Goal: Task Accomplishment & Management: Use online tool/utility

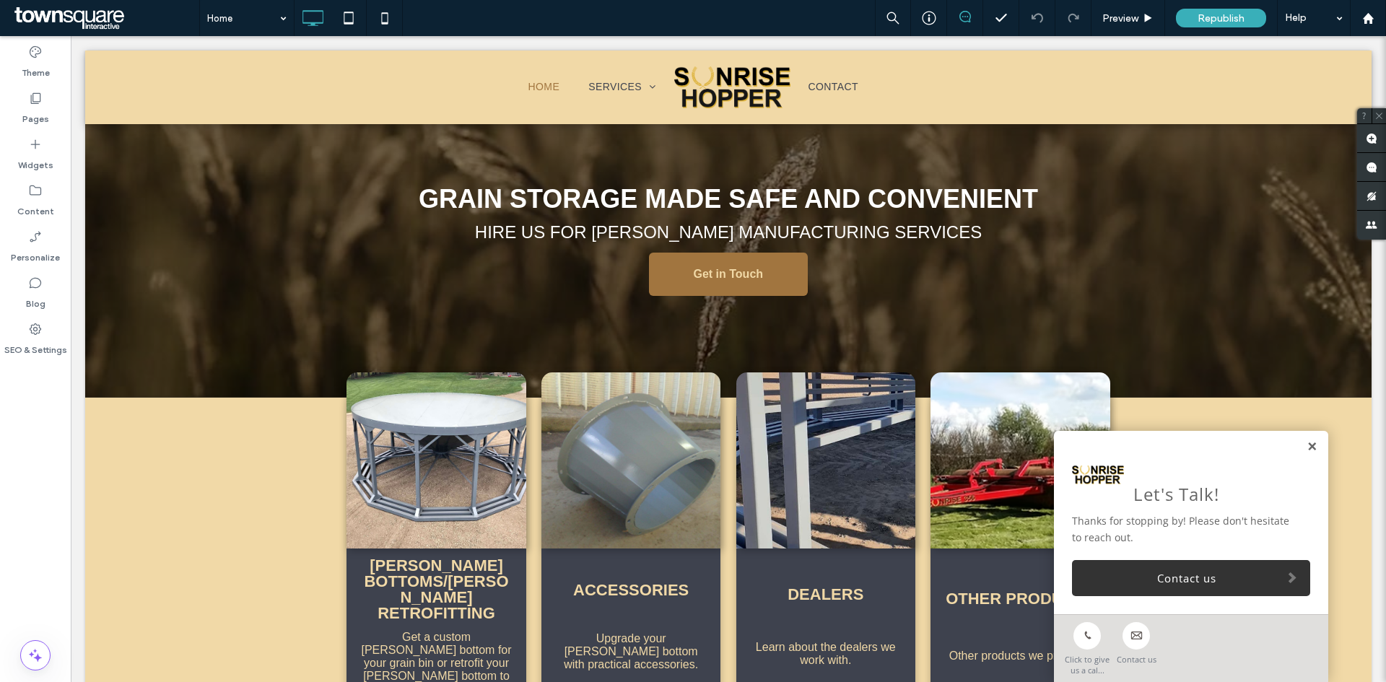
click at [1307, 446] on link at bounding box center [1312, 447] width 11 height 12
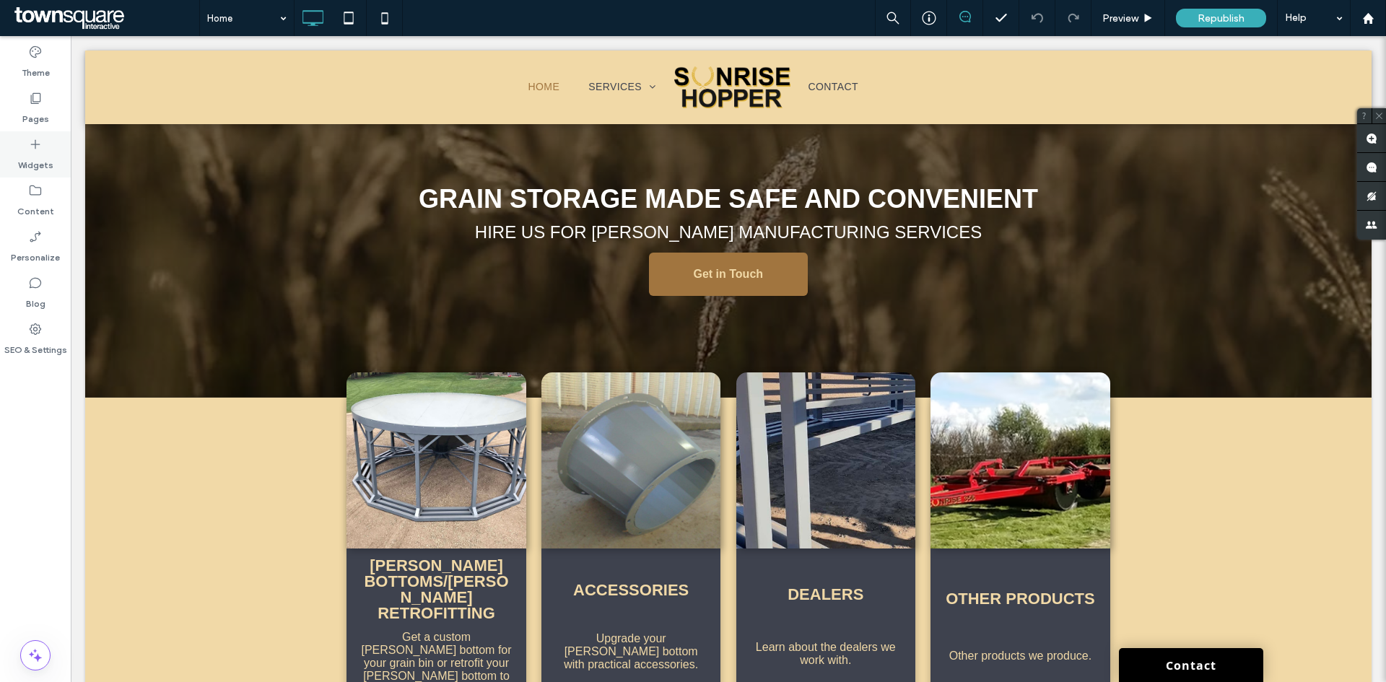
click at [22, 156] on label "Widgets" at bounding box center [35, 162] width 35 height 20
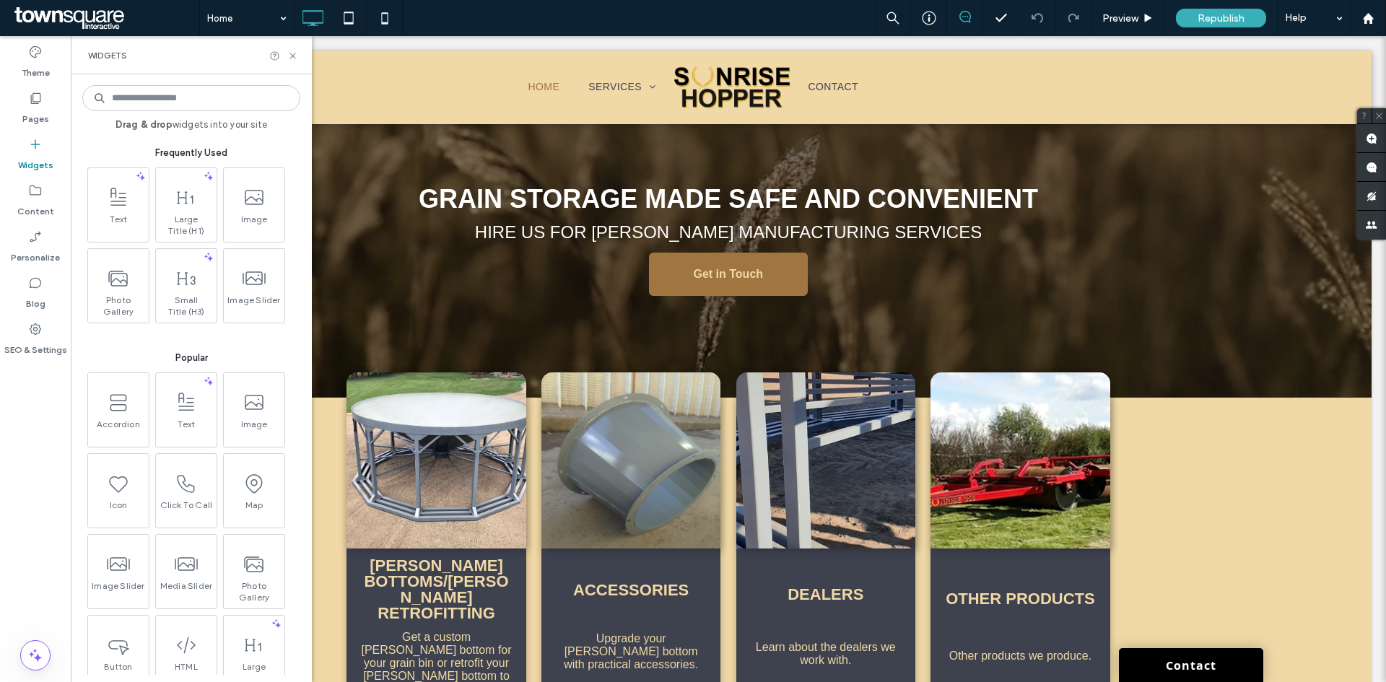
click at [142, 97] on input at bounding box center [191, 98] width 218 height 26
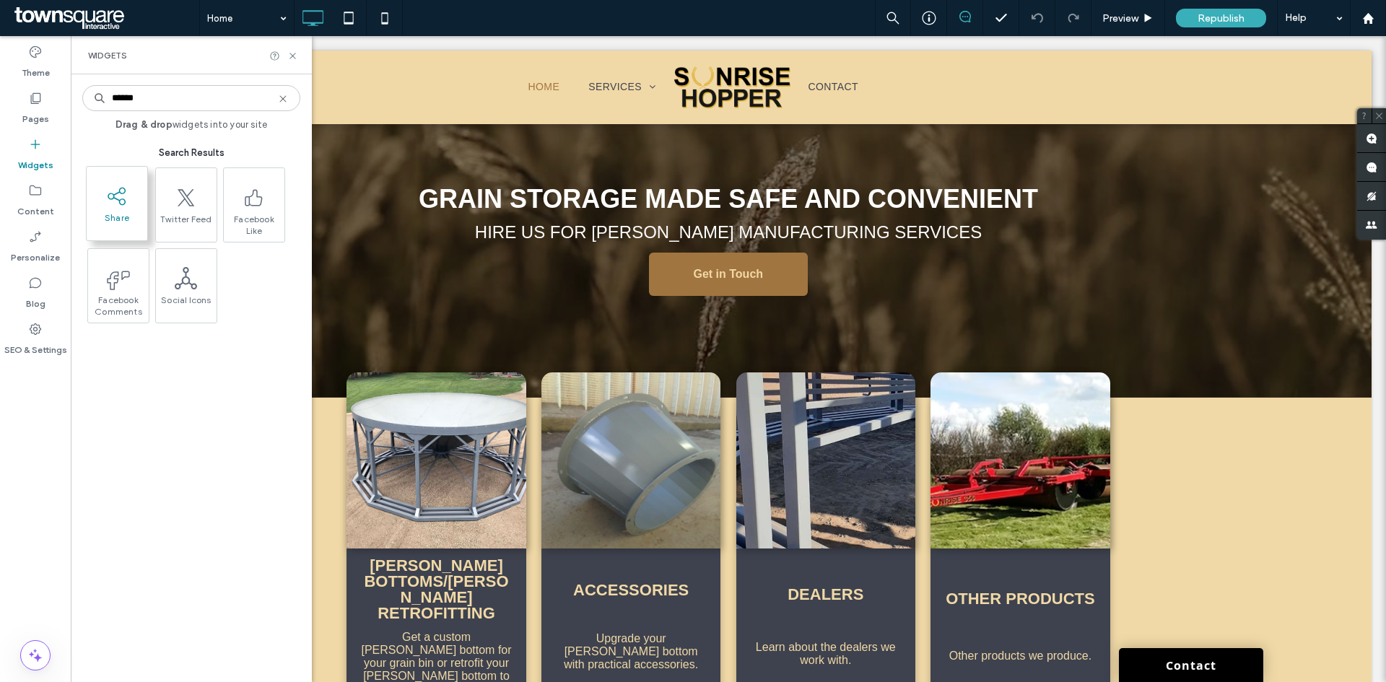
type input "******"
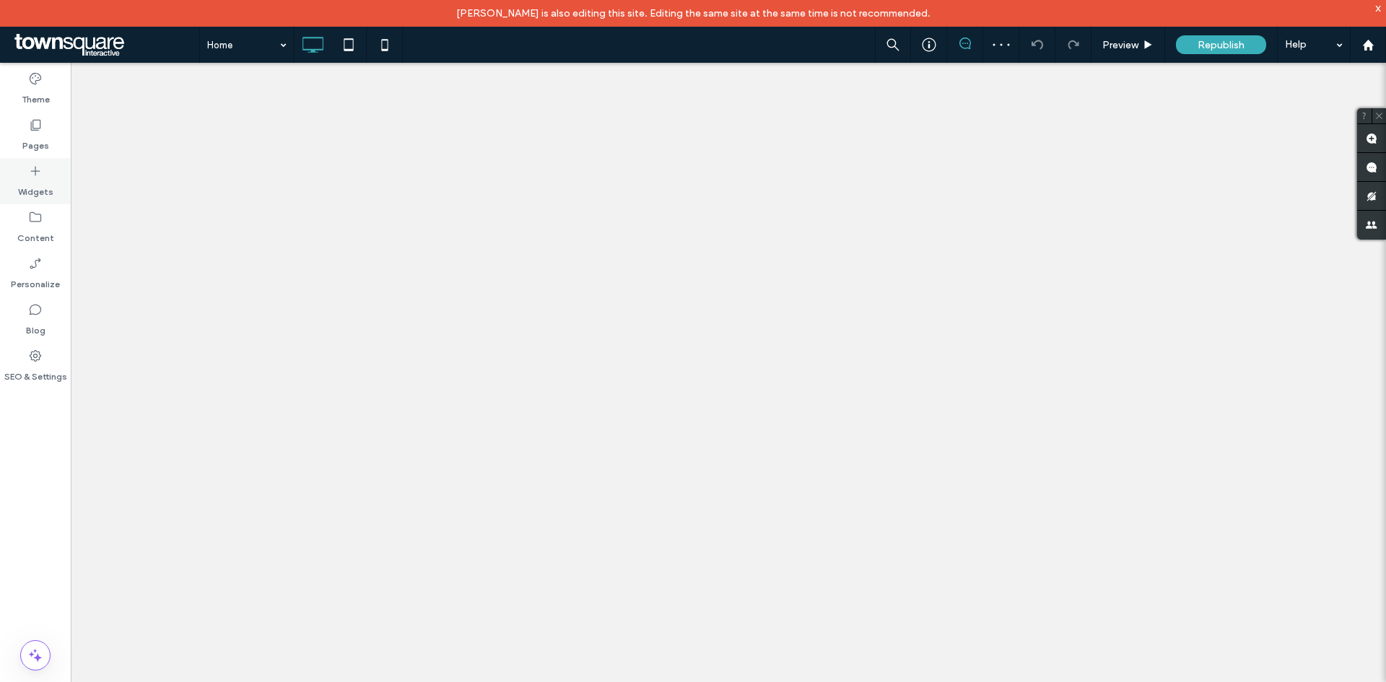
click at [40, 188] on label "Widgets" at bounding box center [35, 188] width 35 height 20
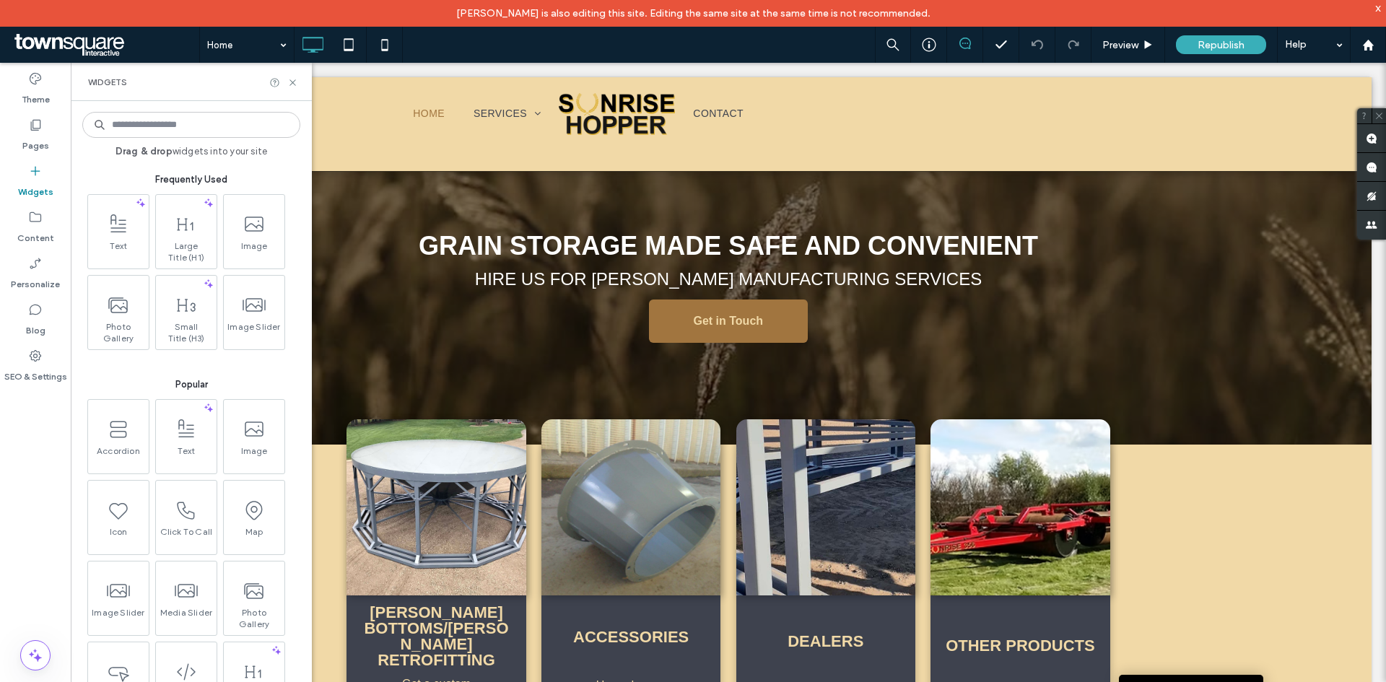
click at [168, 113] on input at bounding box center [191, 125] width 218 height 26
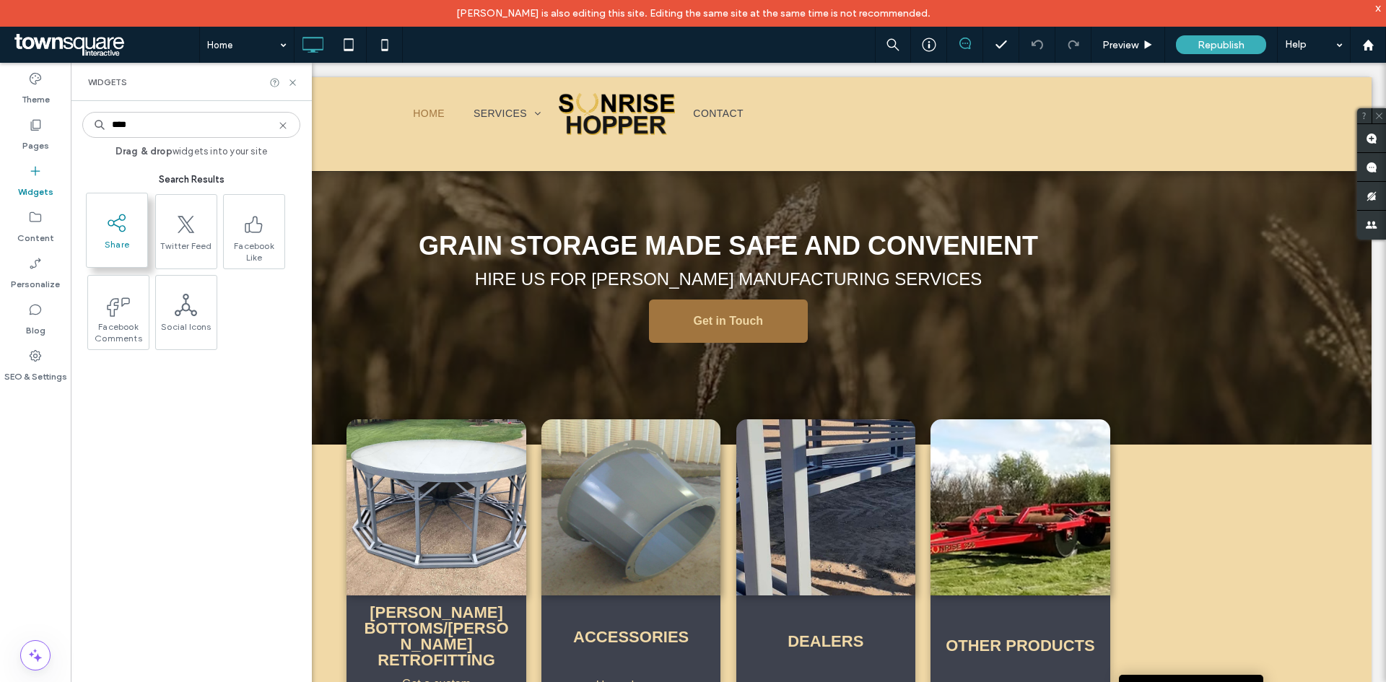
type input "****"
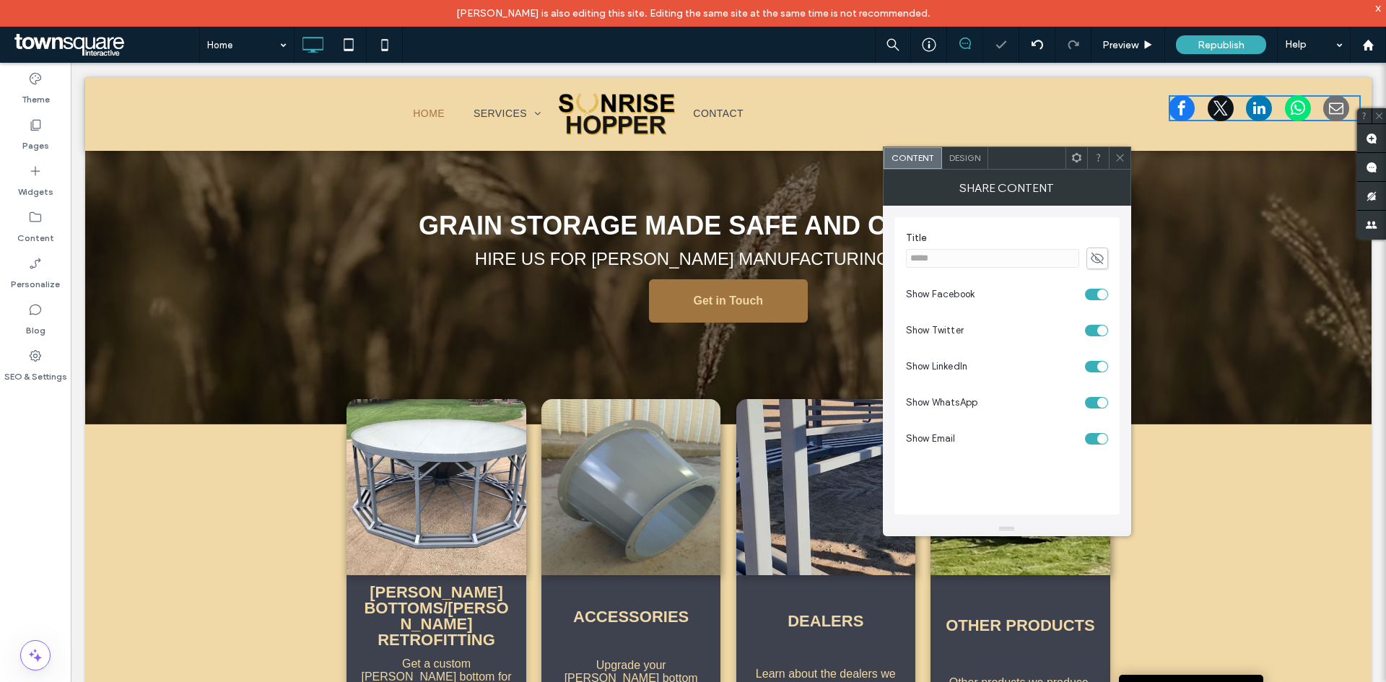
click at [1093, 327] on div "toggle" at bounding box center [1096, 331] width 23 height 12
click at [1100, 366] on div "toggle" at bounding box center [1103, 367] width 10 height 10
click at [1100, 399] on div "toggle" at bounding box center [1103, 403] width 10 height 10
click at [1101, 435] on div "toggle" at bounding box center [1103, 439] width 10 height 10
click at [982, 170] on div "Share Content" at bounding box center [1007, 188] width 248 height 36
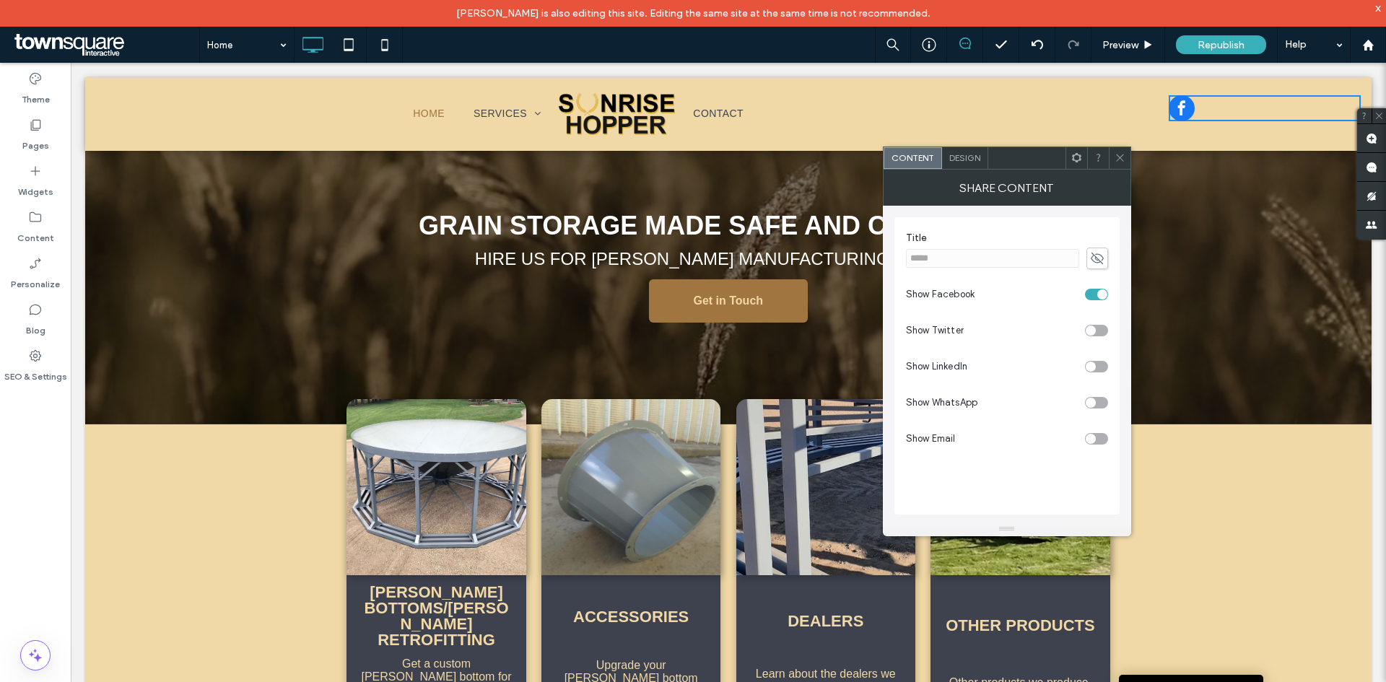
click at [973, 168] on div "Design" at bounding box center [965, 158] width 46 height 22
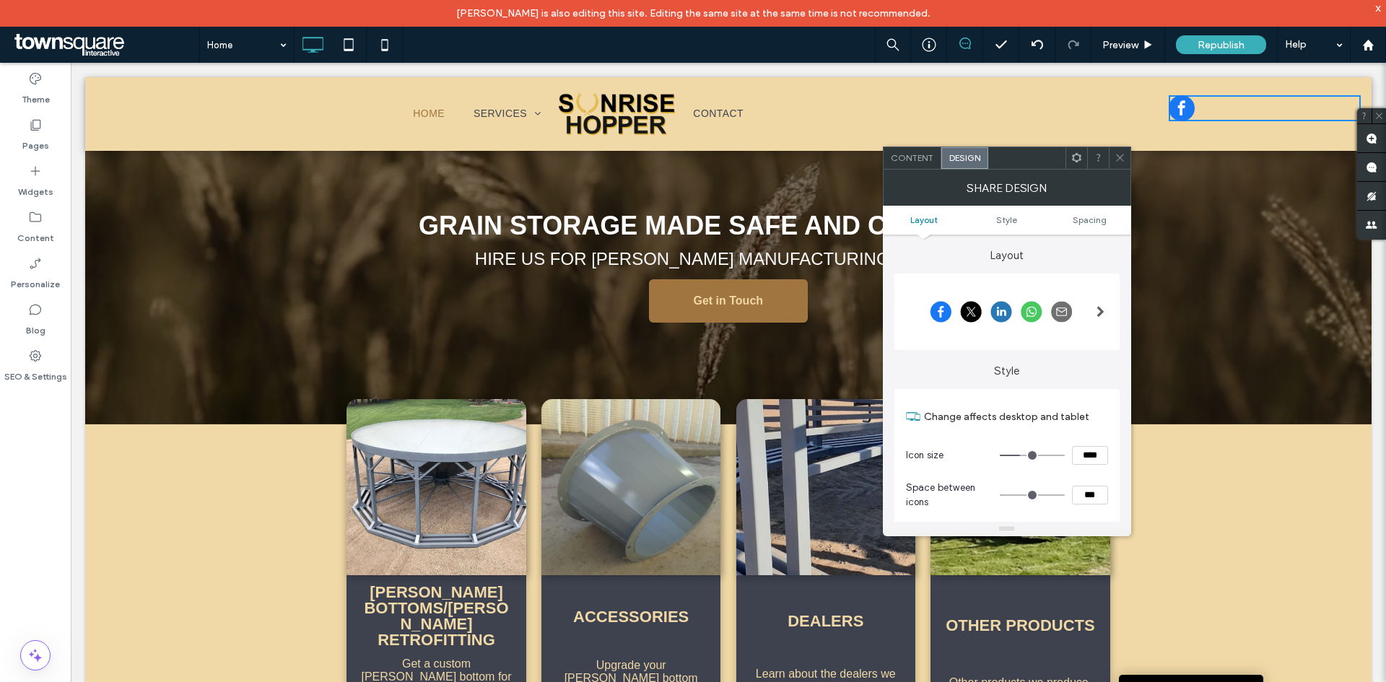
click at [926, 163] on div "Content" at bounding box center [913, 158] width 58 height 22
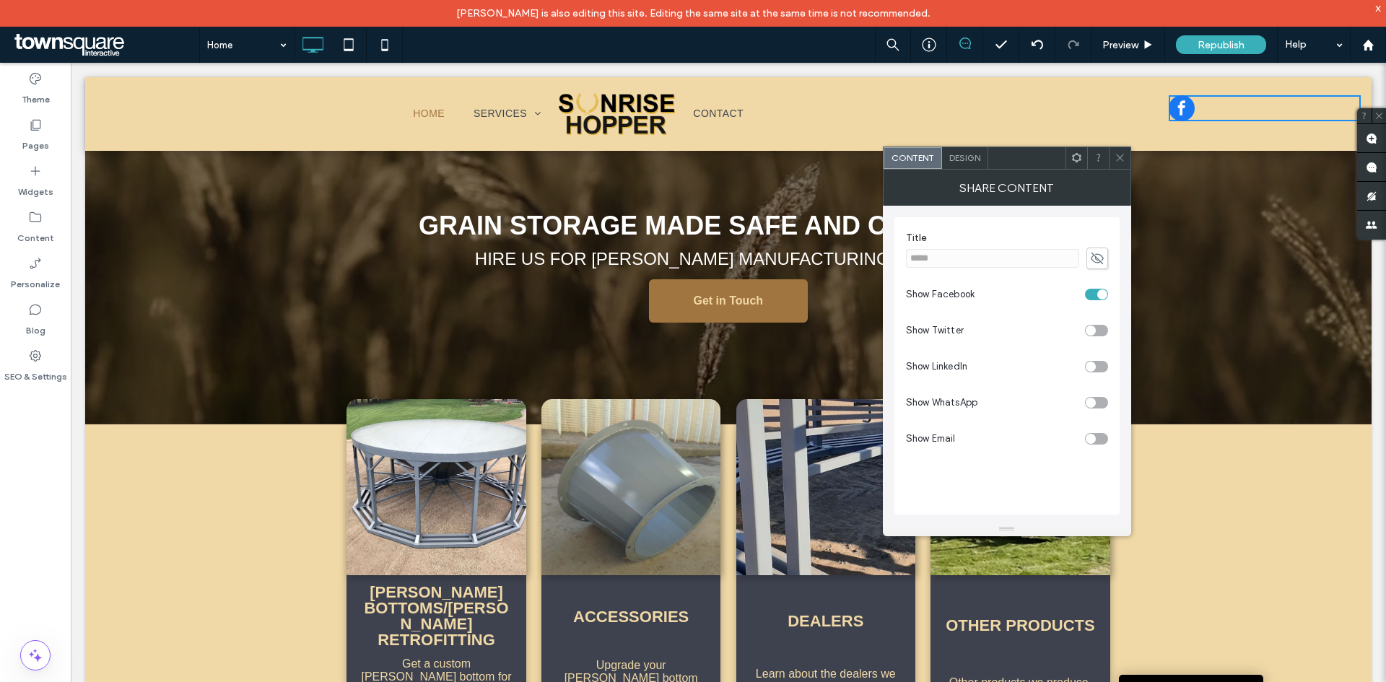
click at [1119, 160] on icon at bounding box center [1120, 157] width 11 height 11
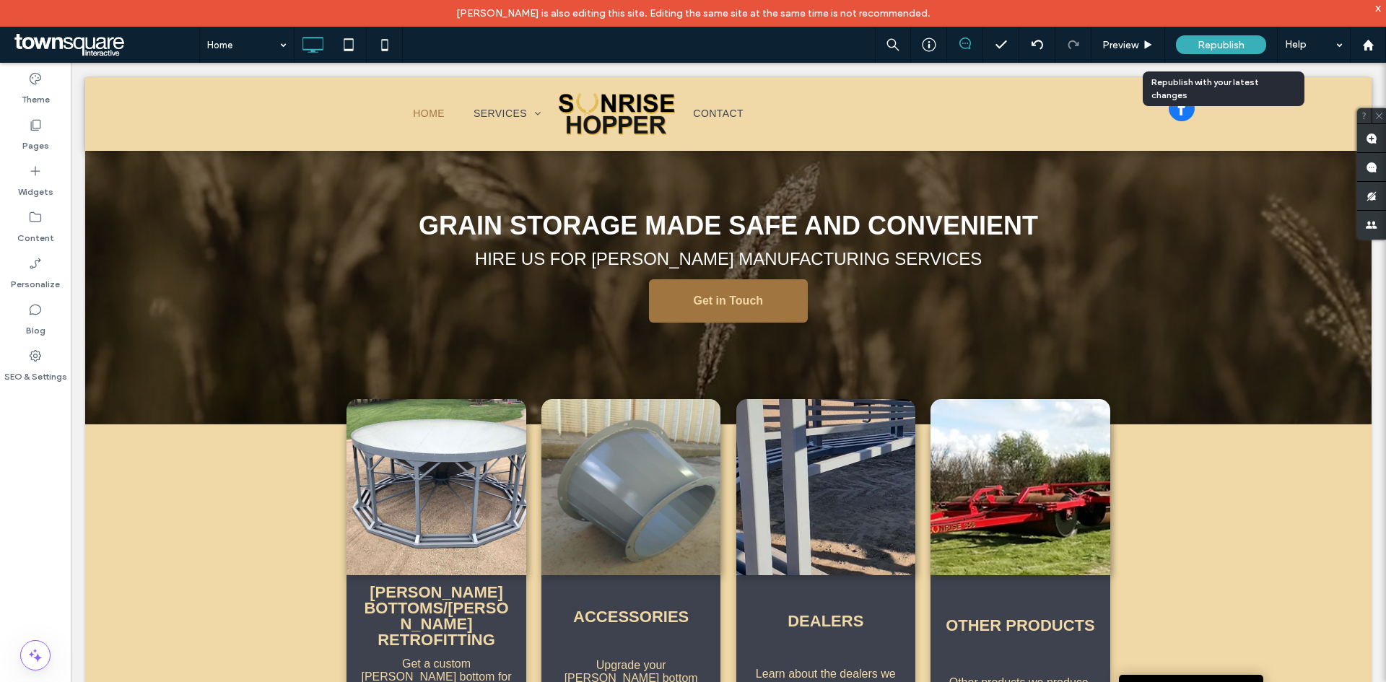
click at [1194, 43] on div "Republish" at bounding box center [1221, 44] width 90 height 19
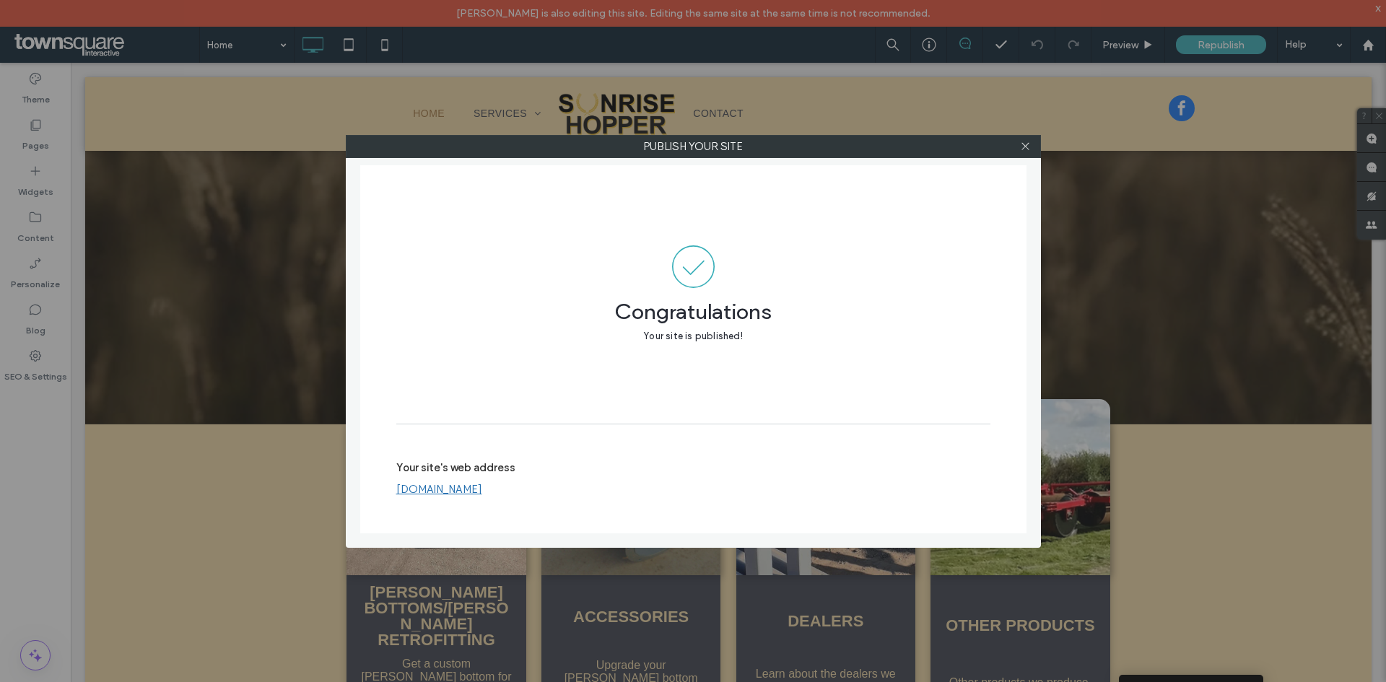
click at [1017, 150] on div at bounding box center [1026, 147] width 22 height 22
click at [1018, 148] on div at bounding box center [1026, 147] width 22 height 22
click at [1018, 147] on div at bounding box center [1026, 147] width 22 height 22
click at [1027, 149] on icon at bounding box center [1025, 146] width 11 height 11
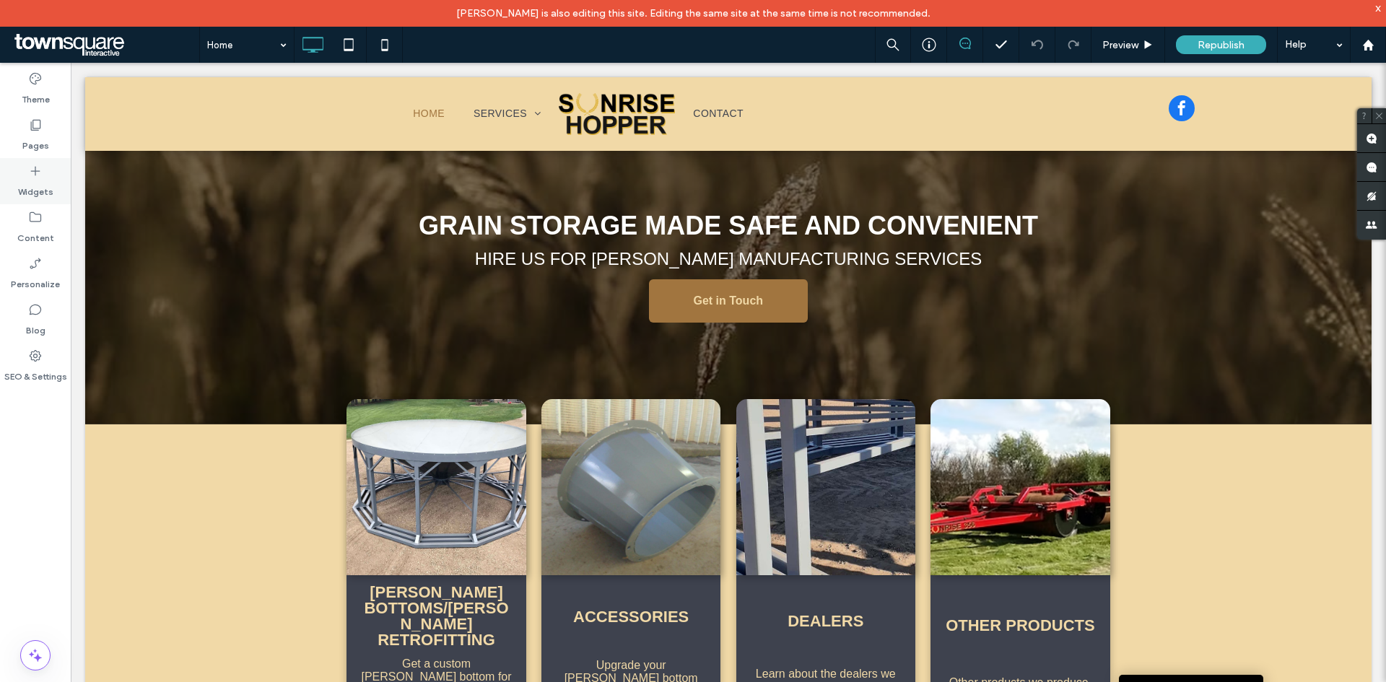
click at [42, 175] on icon at bounding box center [35, 171] width 14 height 14
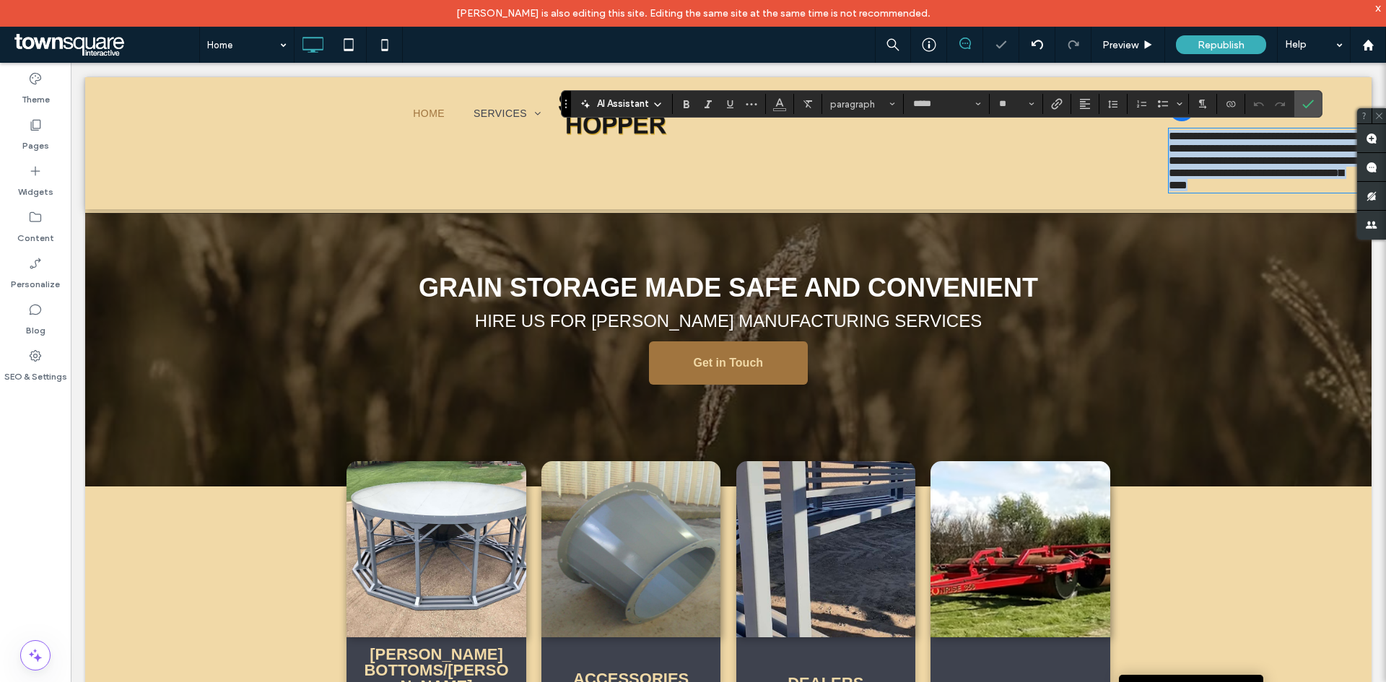
paste div
type input "**"
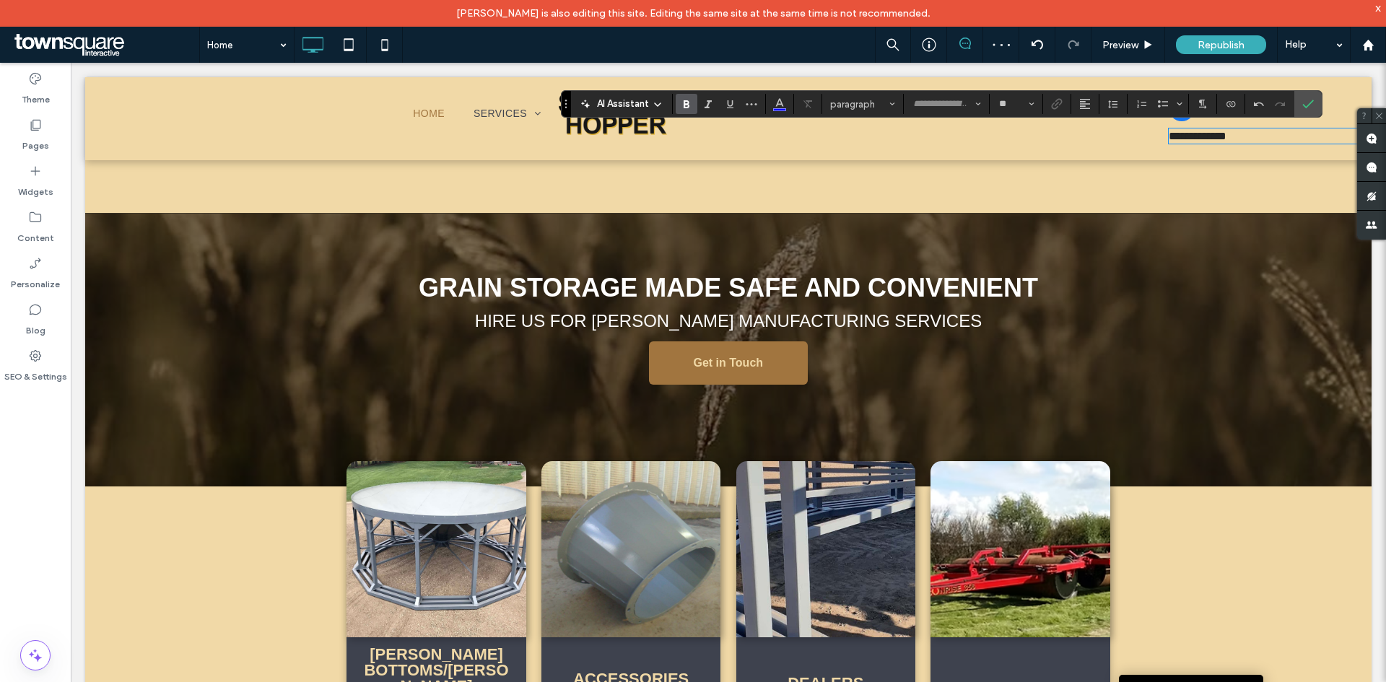
type input "*****"
type input "**"
click at [1169, 135] on span "**********" at bounding box center [1198, 136] width 58 height 11
click at [1312, 108] on icon "Confirm" at bounding box center [1309, 104] width 12 height 12
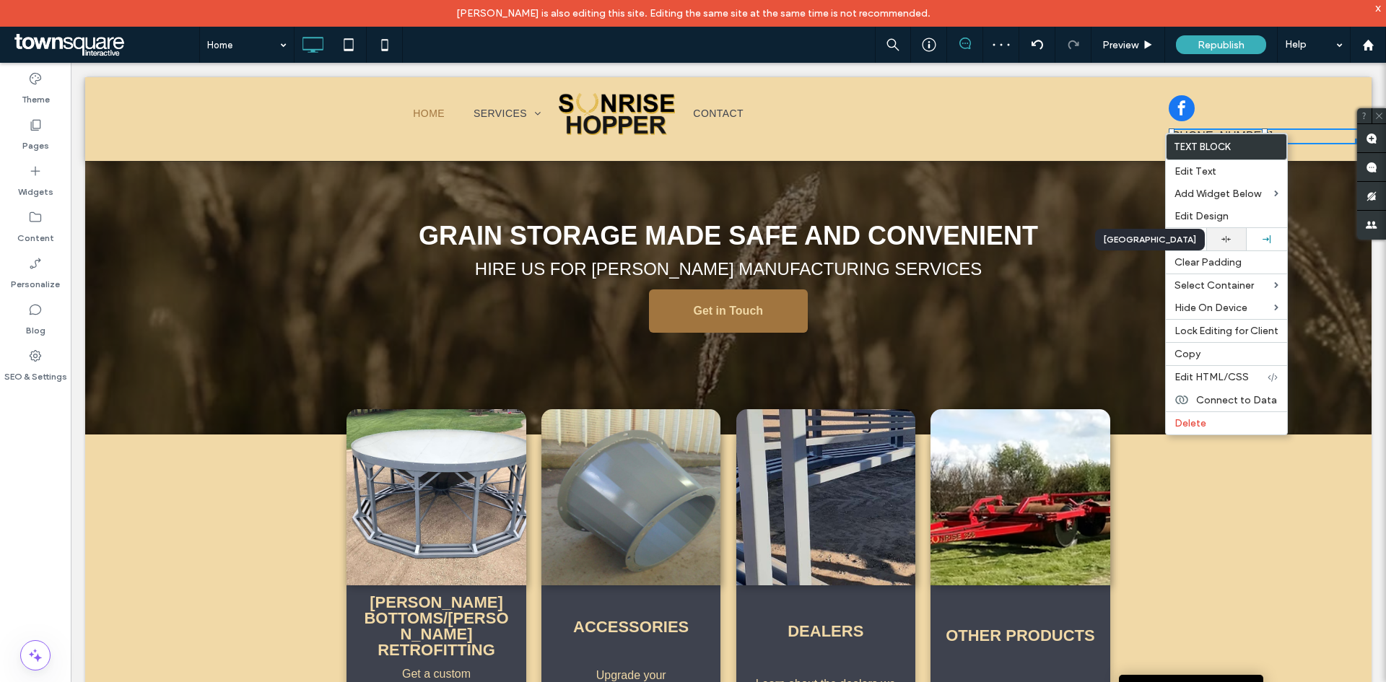
click at [1222, 239] on icon at bounding box center [1226, 239] width 9 height 9
drag, startPoint x: 1235, startPoint y: 238, endPoint x: 1226, endPoint y: 199, distance: 39.2
click at [1234, 238] on div at bounding box center [1227, 239] width 26 height 9
click at [1225, 108] on div at bounding box center [1265, 108] width 192 height 26
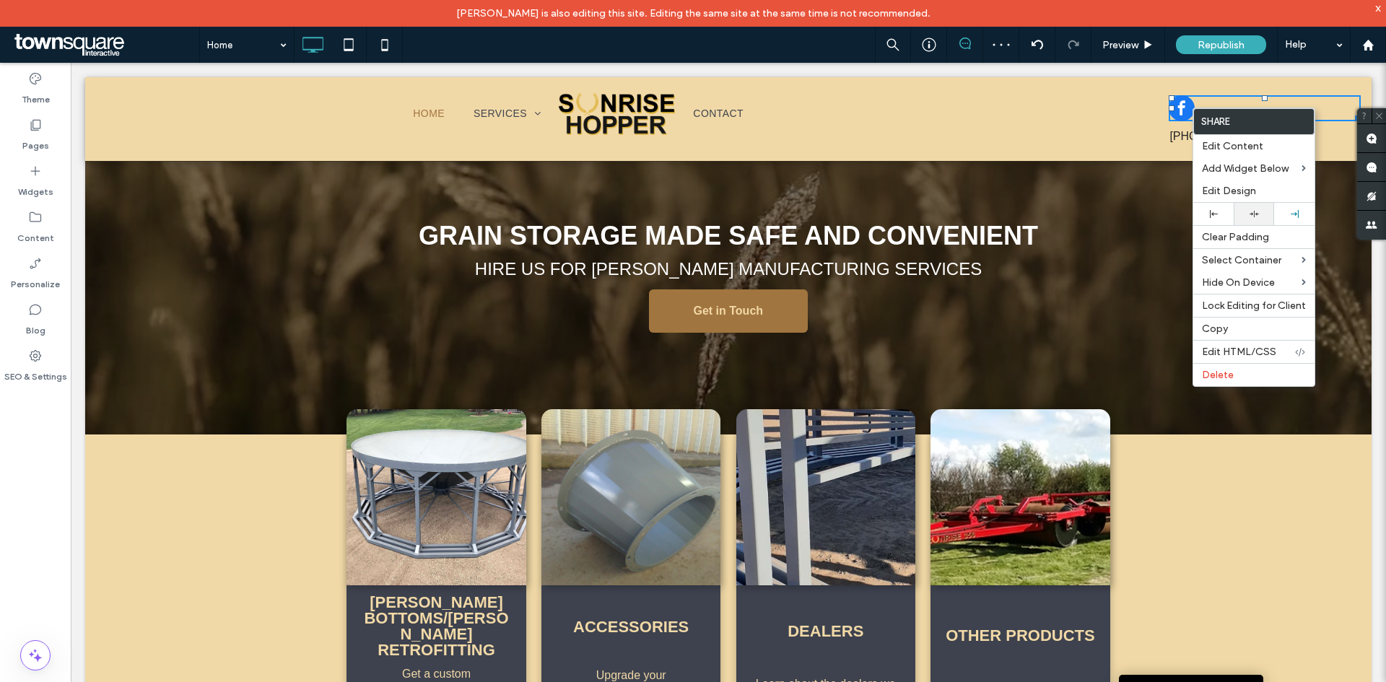
click at [1256, 217] on icon at bounding box center [1254, 213] width 9 height 9
click at [1335, 157] on div "Home Services [PERSON_NAME] Bottoms [PERSON_NAME] Retrofitting Accessories USA …" at bounding box center [728, 119] width 1287 height 84
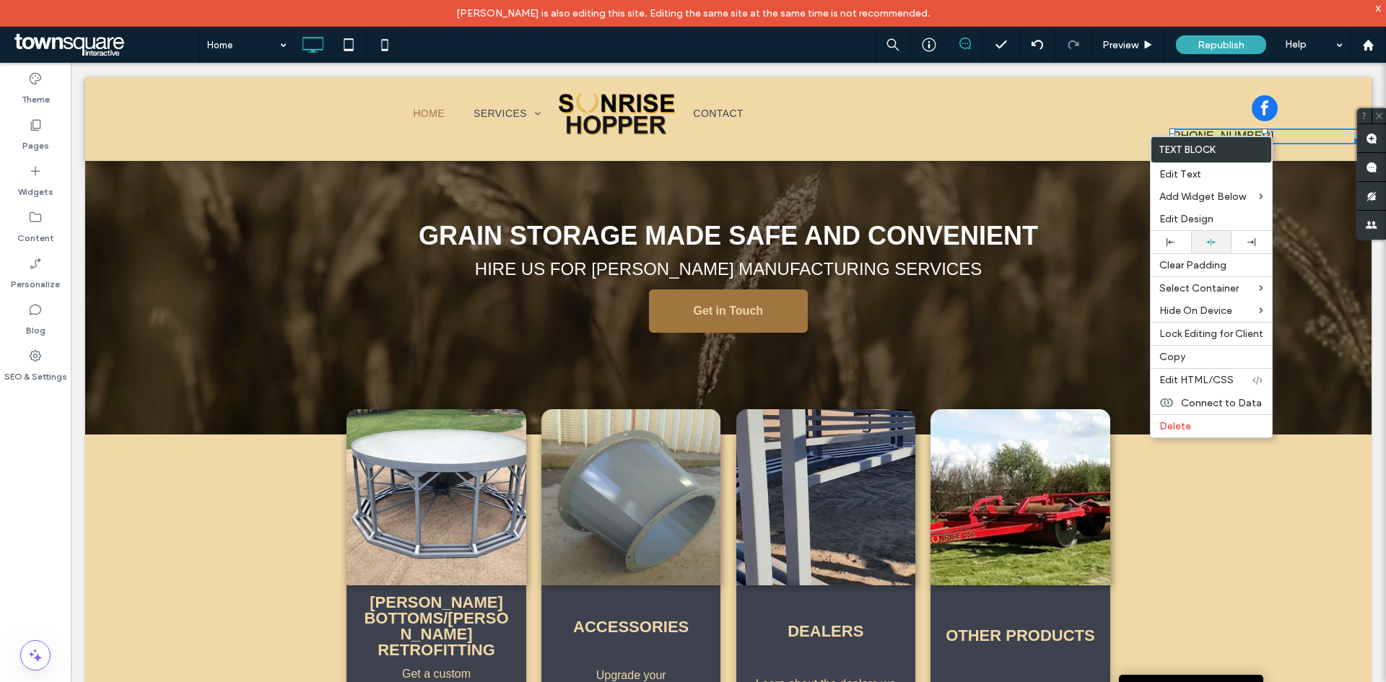
click at [1220, 237] on div at bounding box center [1211, 242] width 40 height 22
click at [1253, 240] on icon at bounding box center [1252, 242] width 8 height 8
click at [1222, 237] on div "Align Right" at bounding box center [1198, 243] width 63 height 22
click at [1218, 244] on div at bounding box center [1212, 242] width 26 height 9
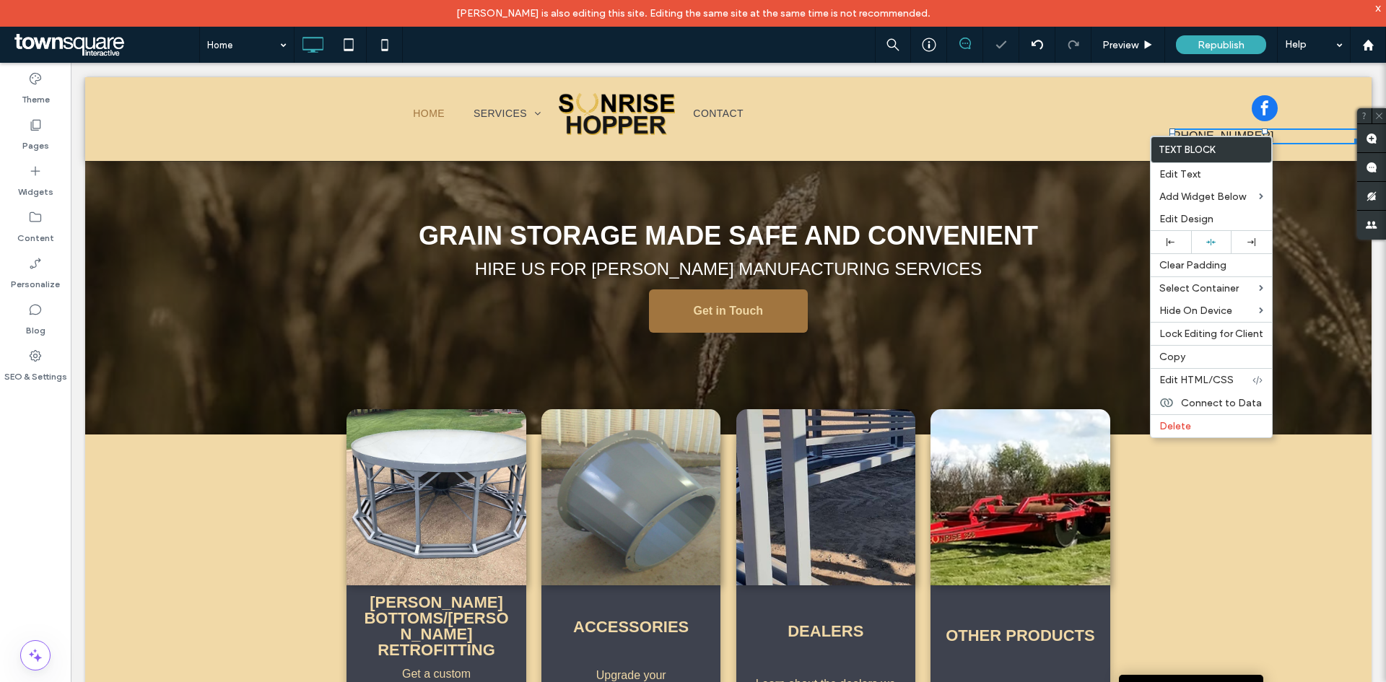
click at [1150, 83] on div "Home Services [PERSON_NAME] Bottoms [PERSON_NAME] Retrofitting Accessories USA …" at bounding box center [728, 119] width 1287 height 84
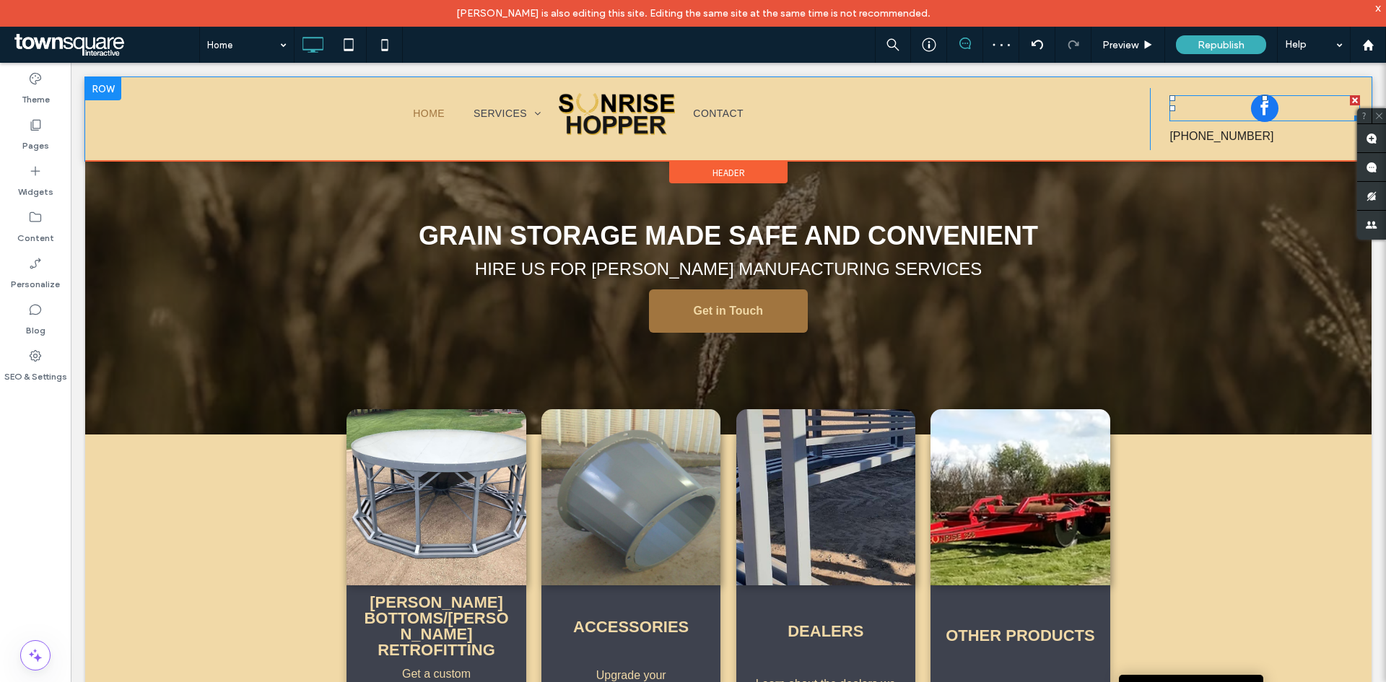
click at [1262, 105] on span at bounding box center [1264, 108] width 27 height 27
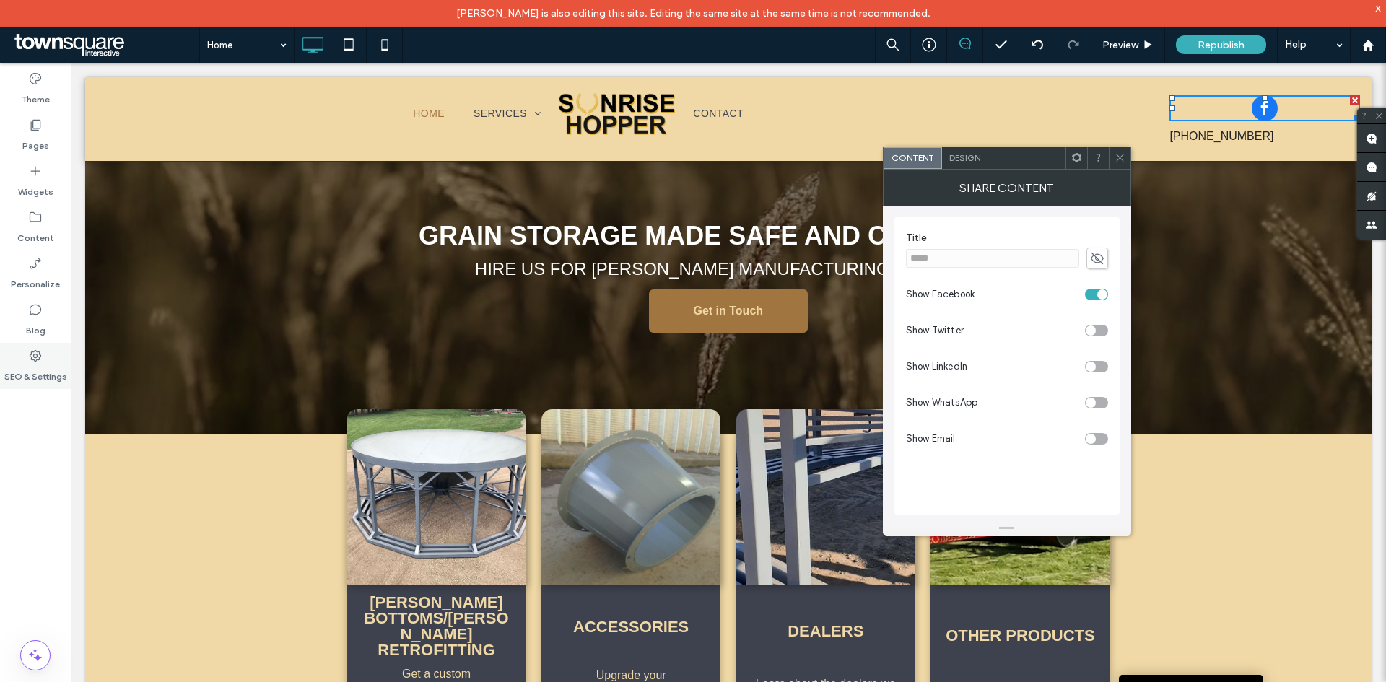
click at [35, 357] on use at bounding box center [36, 356] width 12 height 12
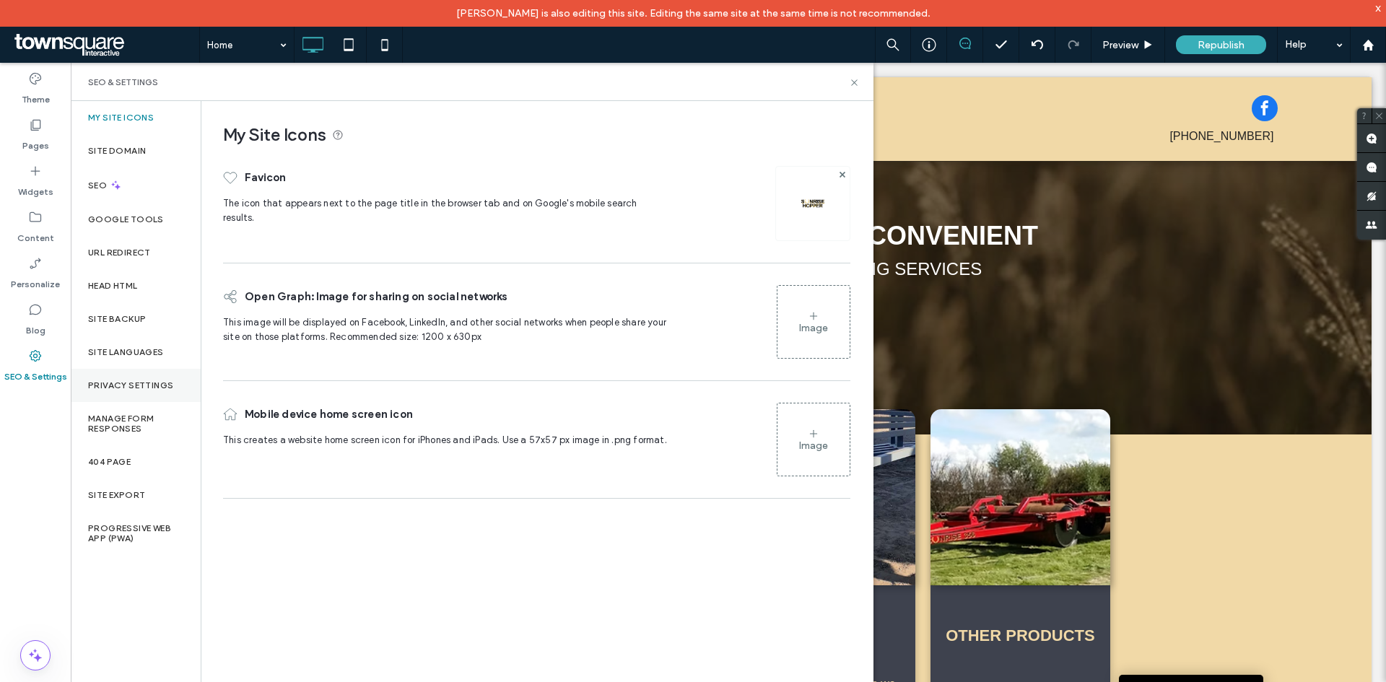
click at [122, 382] on label "Privacy Settings" at bounding box center [130, 386] width 85 height 10
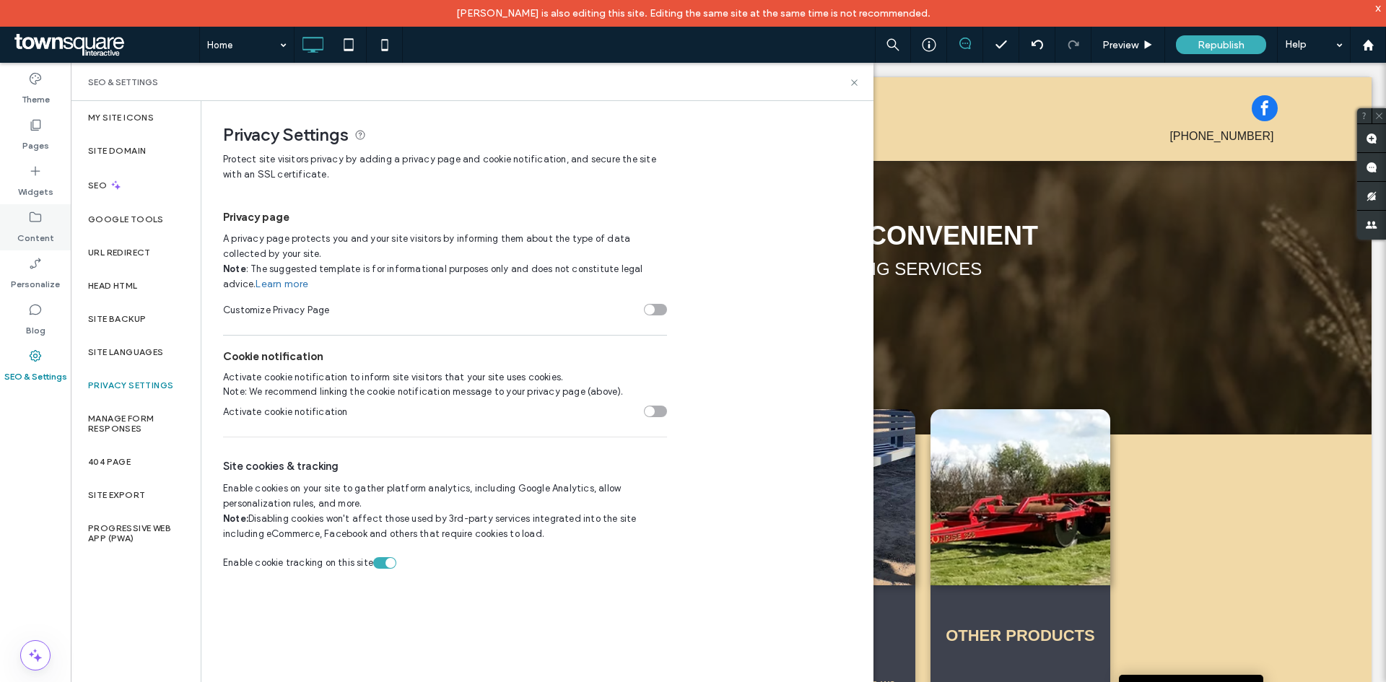
click at [40, 211] on icon at bounding box center [35, 217] width 14 height 14
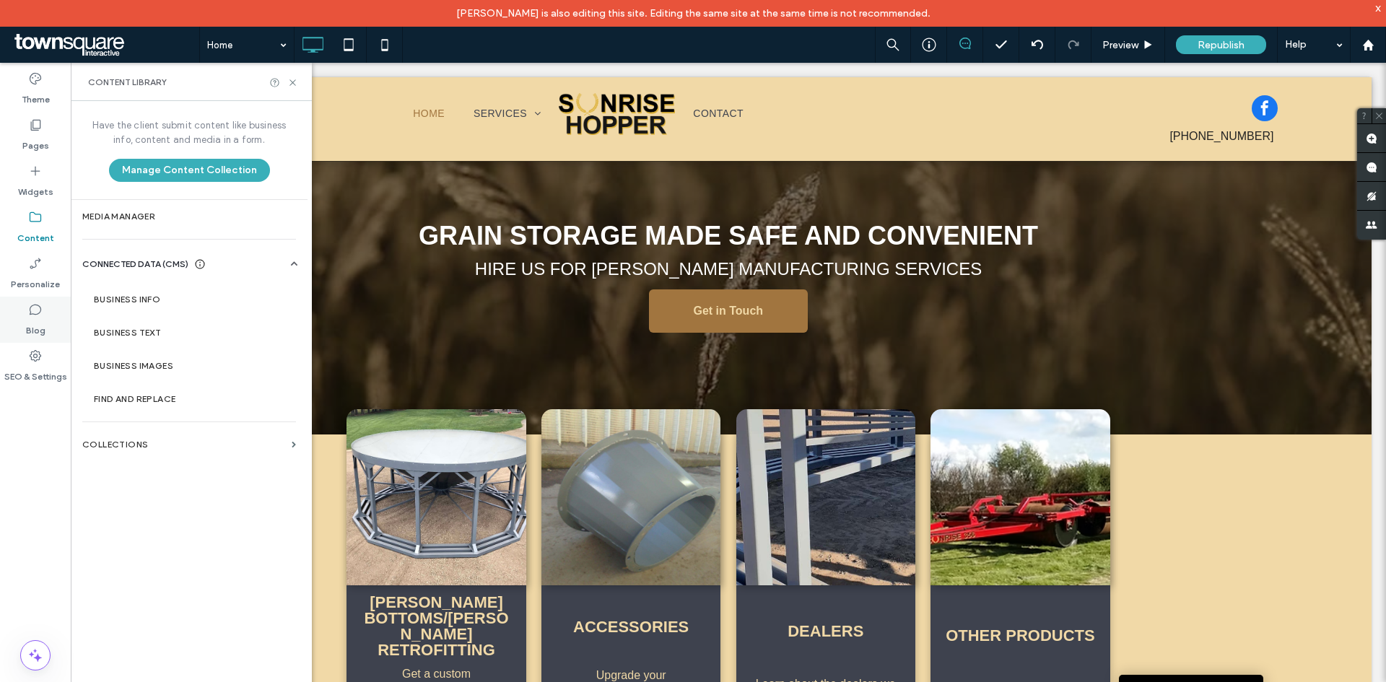
click at [41, 314] on icon at bounding box center [35, 310] width 14 height 14
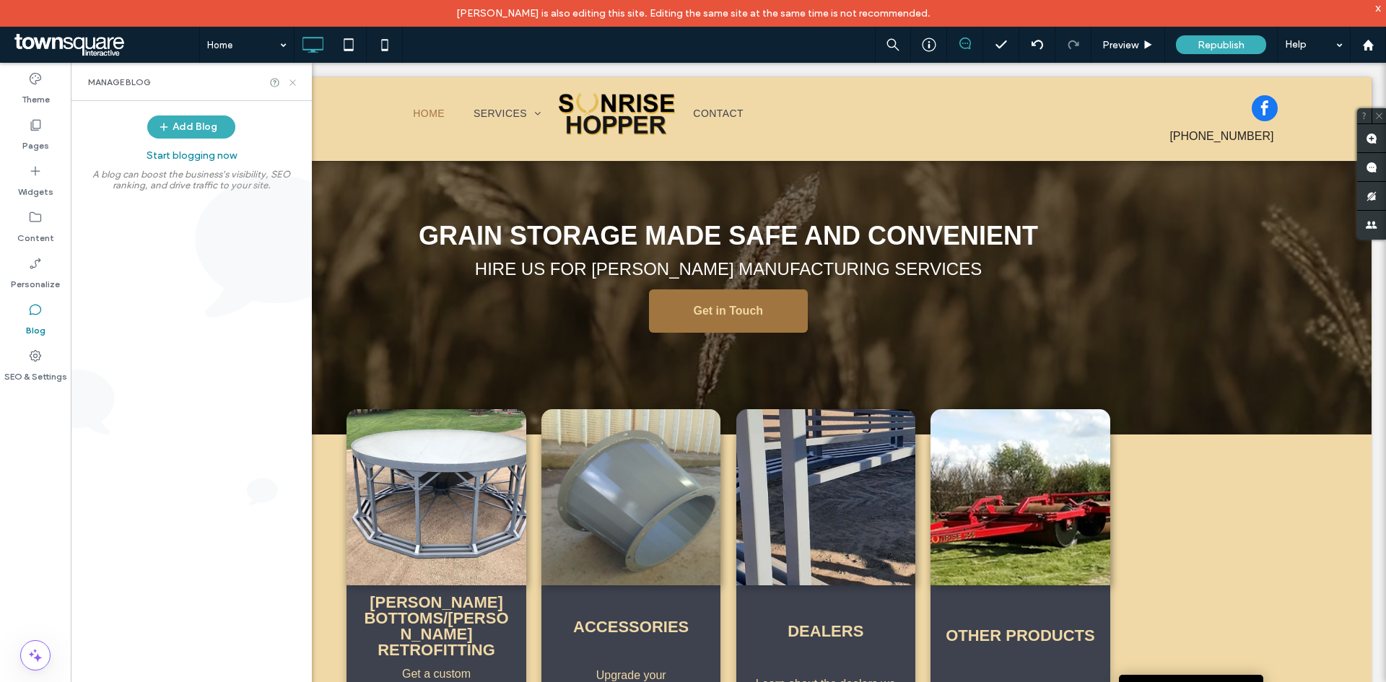
click at [291, 84] on use at bounding box center [293, 82] width 6 height 6
